Goal: Use online tool/utility: Use online tool/utility

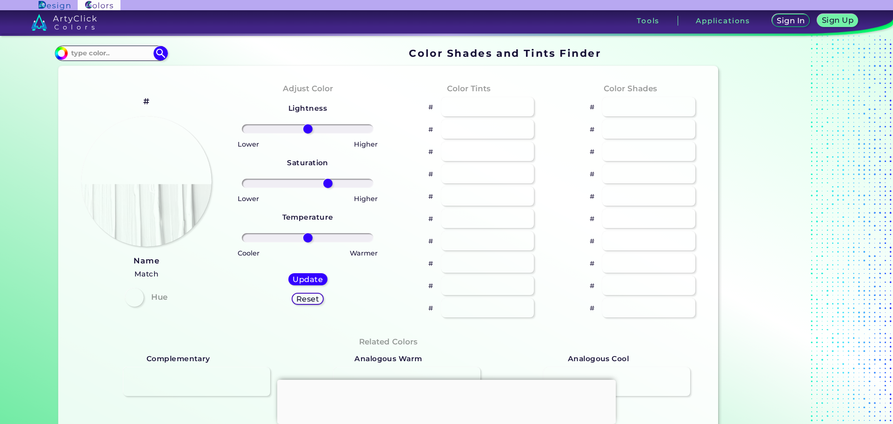
type input "3"
click at [451, 104] on div at bounding box center [488, 106] width 94 height 19
click at [449, 104] on div at bounding box center [488, 106] width 94 height 19
click at [156, 194] on img at bounding box center [147, 182] width 132 height 132
click at [139, 298] on div at bounding box center [134, 297] width 19 height 19
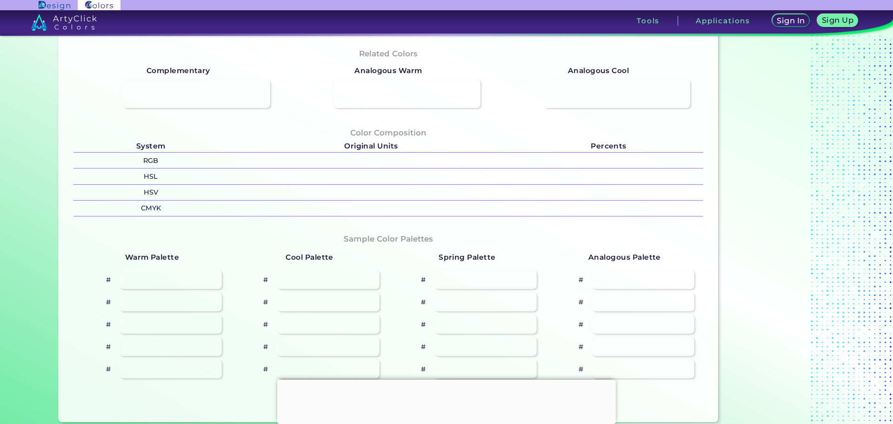
scroll to position [284, 0]
